Goal: Information Seeking & Learning: Learn about a topic

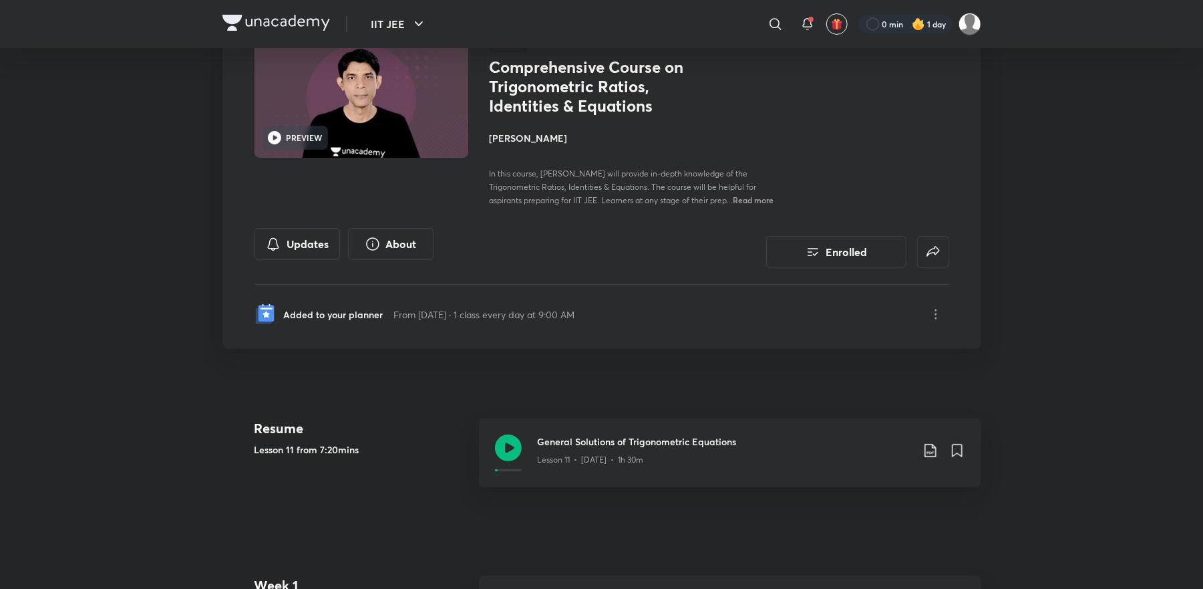
scroll to position [107, 0]
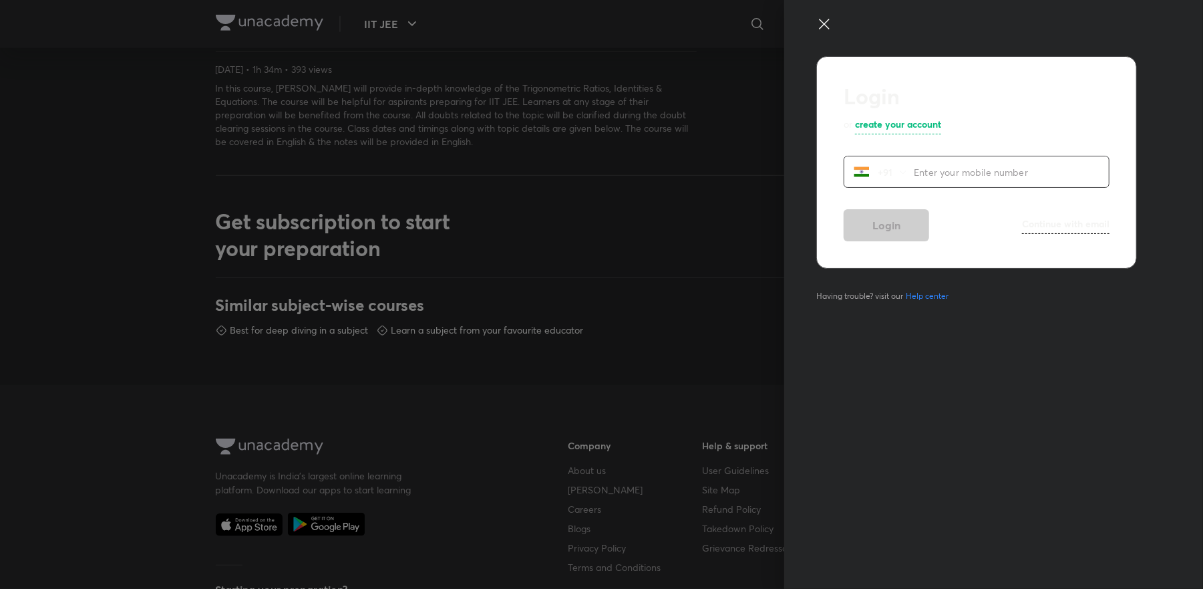
scroll to position [641, 0]
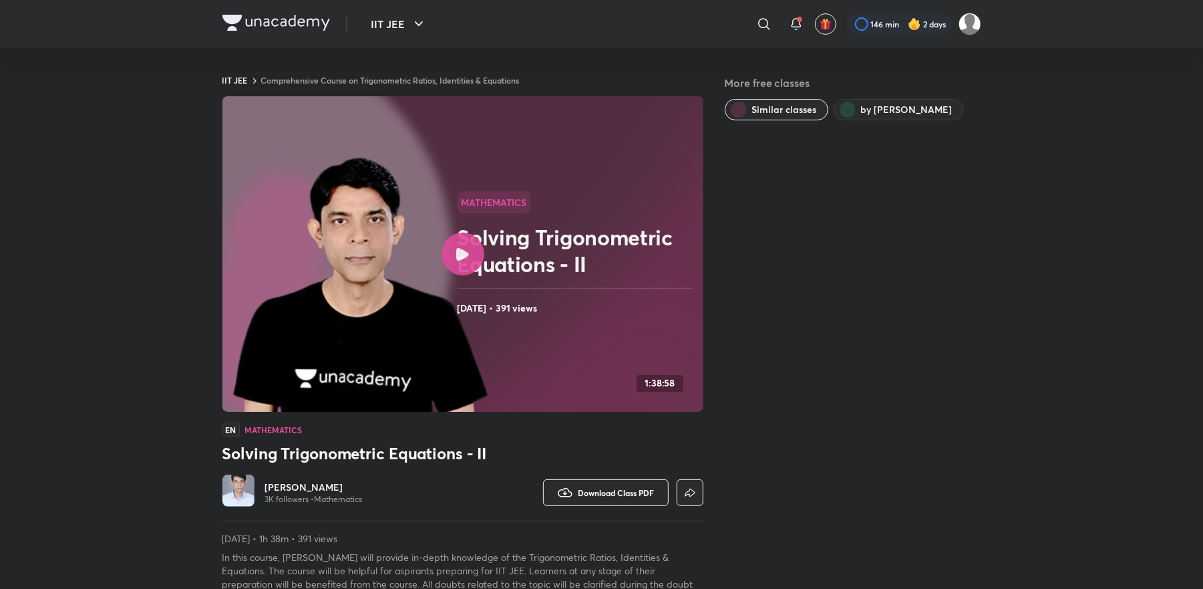
click at [293, 29] on img at bounding box center [276, 23] width 108 height 16
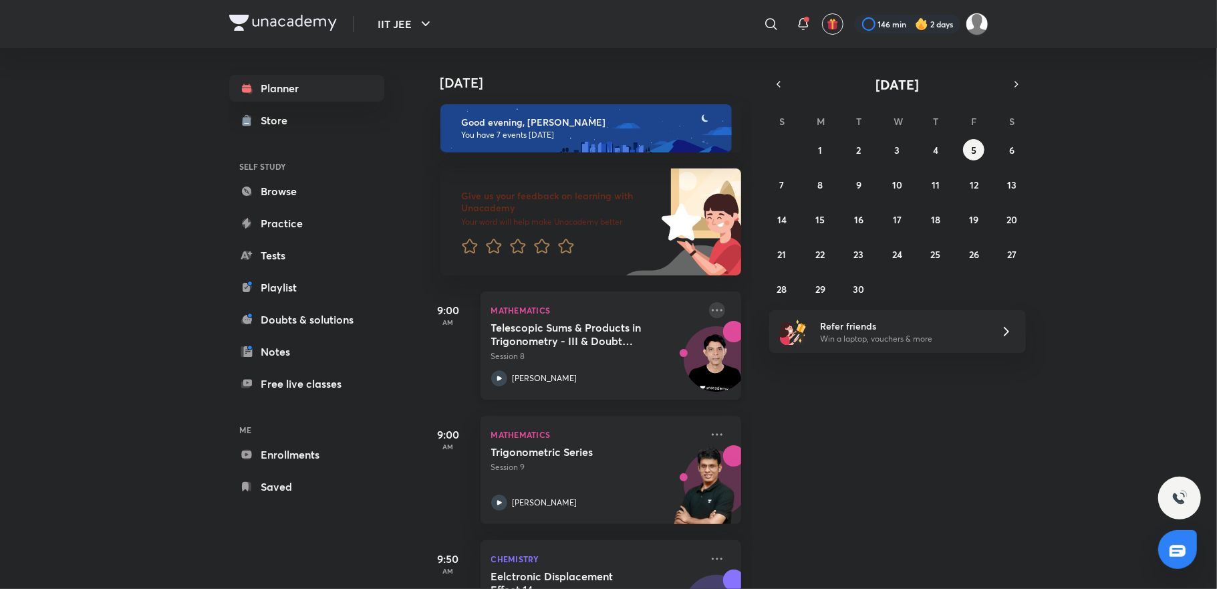
click at [709, 313] on icon at bounding box center [717, 310] width 16 height 16
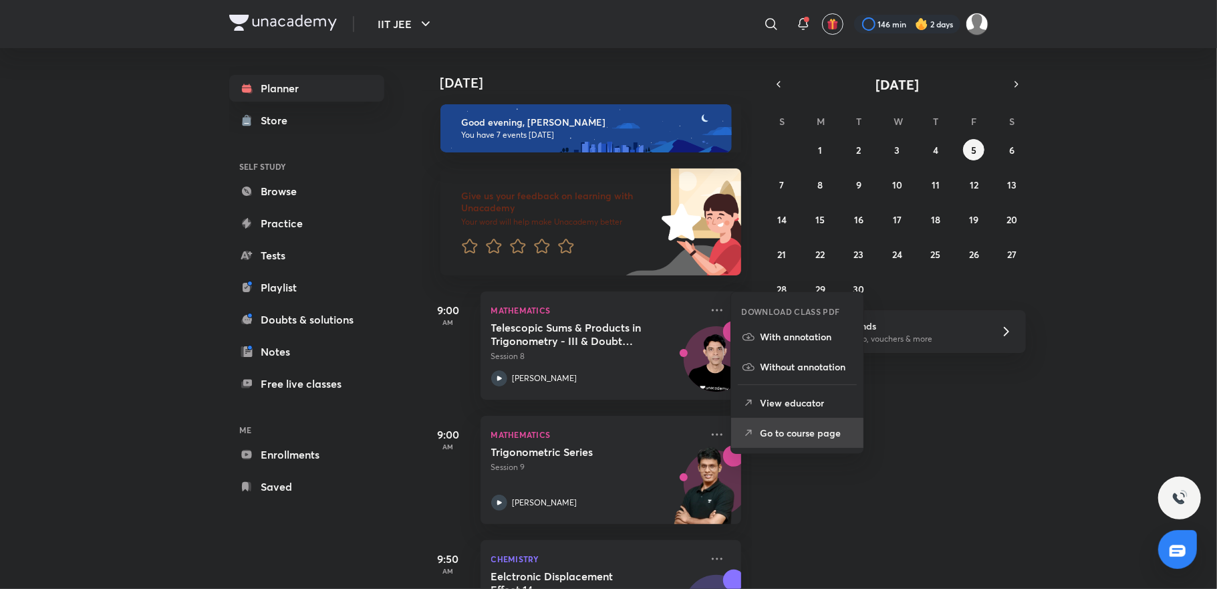
click at [778, 433] on p "Go to course page" at bounding box center [806, 433] width 92 height 14
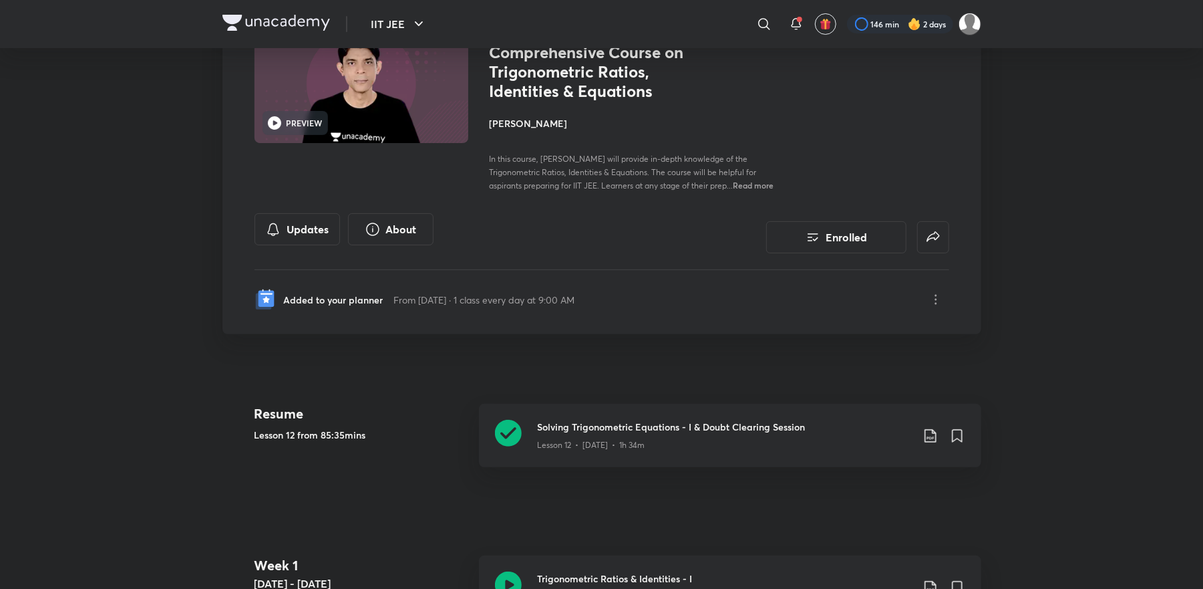
scroll to position [107, 0]
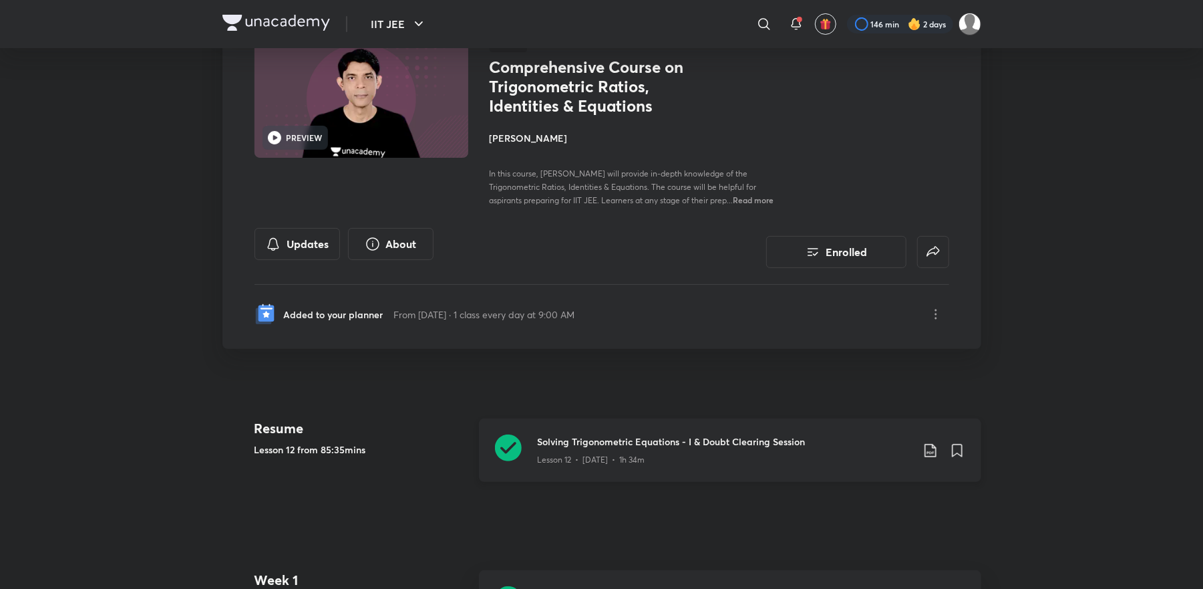
click at [674, 457] on div "Lesson 12 • Jan 19 • 1h 34m" at bounding box center [725, 456] width 374 height 17
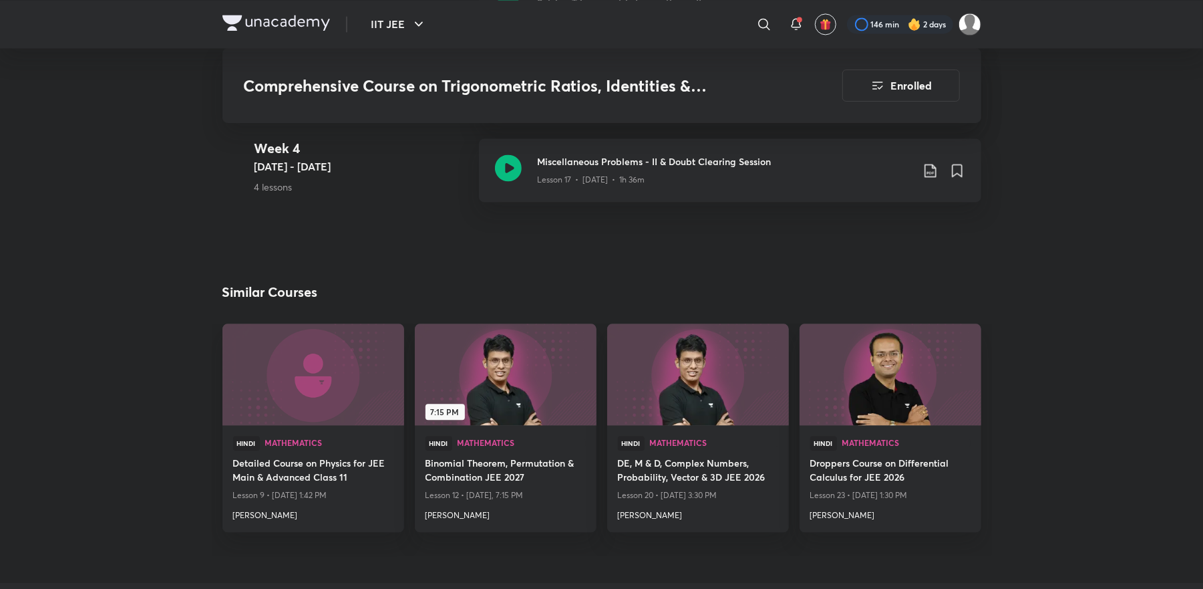
scroll to position [2031, 0]
